Goal: Task Accomplishment & Management: Use online tool/utility

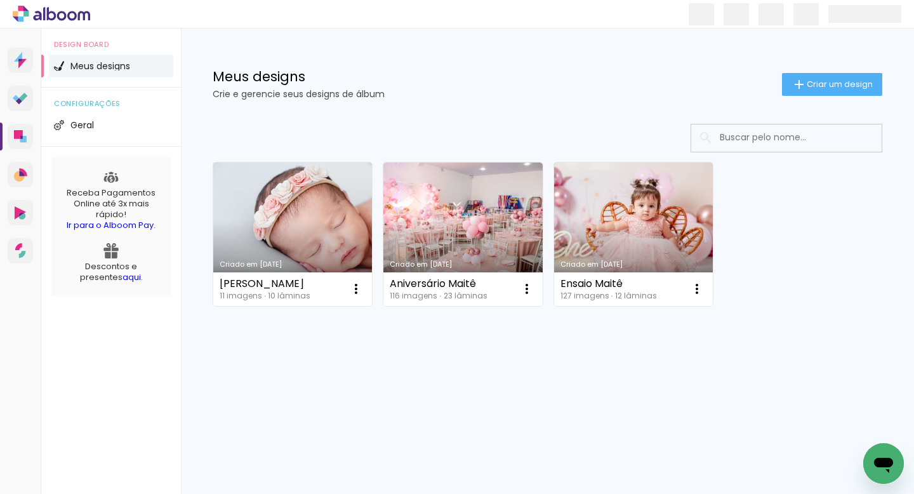
click at [327, 230] on link "Criado em [DATE]" at bounding box center [292, 233] width 159 height 143
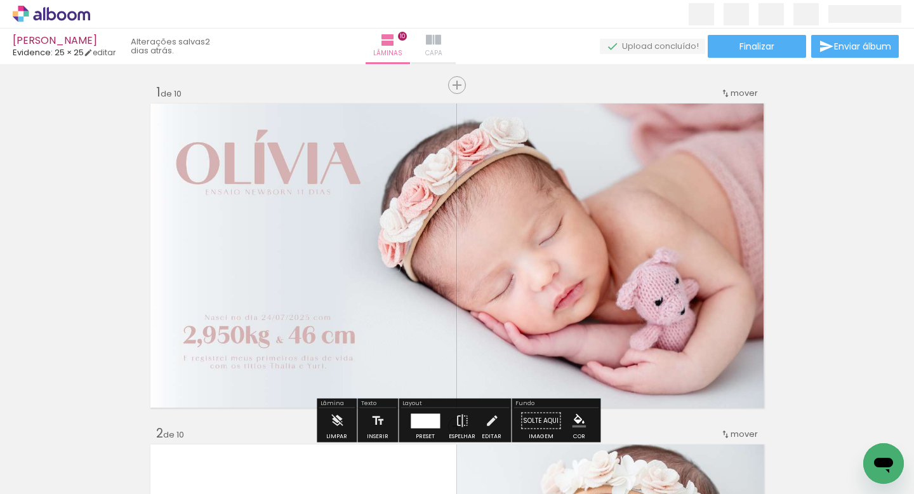
click at [442, 48] on span "Capa" at bounding box center [433, 53] width 17 height 11
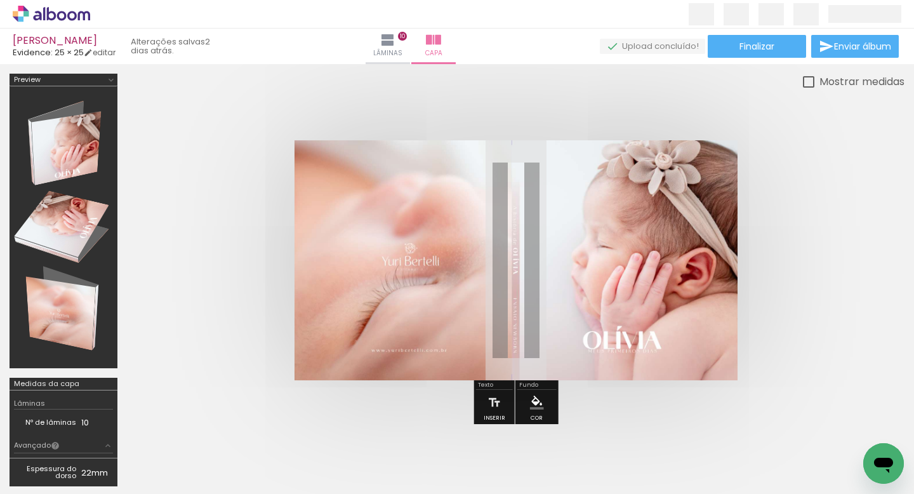
click at [32, 475] on span "Adicionar Fotos" at bounding box center [45, 477] width 38 height 14
click at [0, 0] on input "file" at bounding box center [0, 0] width 0 height 0
